Goal: Navigation & Orientation: Find specific page/section

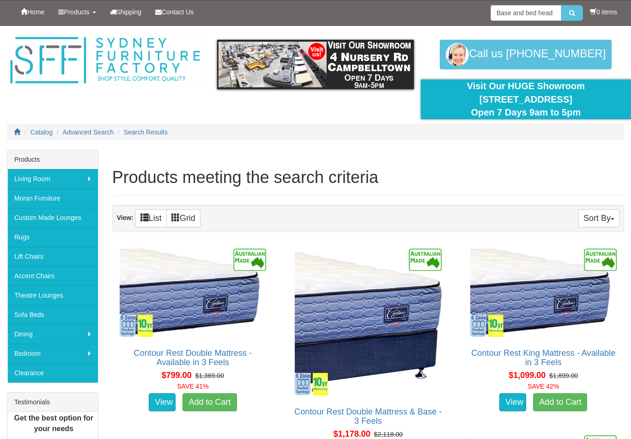
scroll to position [42, 0]
